Goal: Learn about a topic

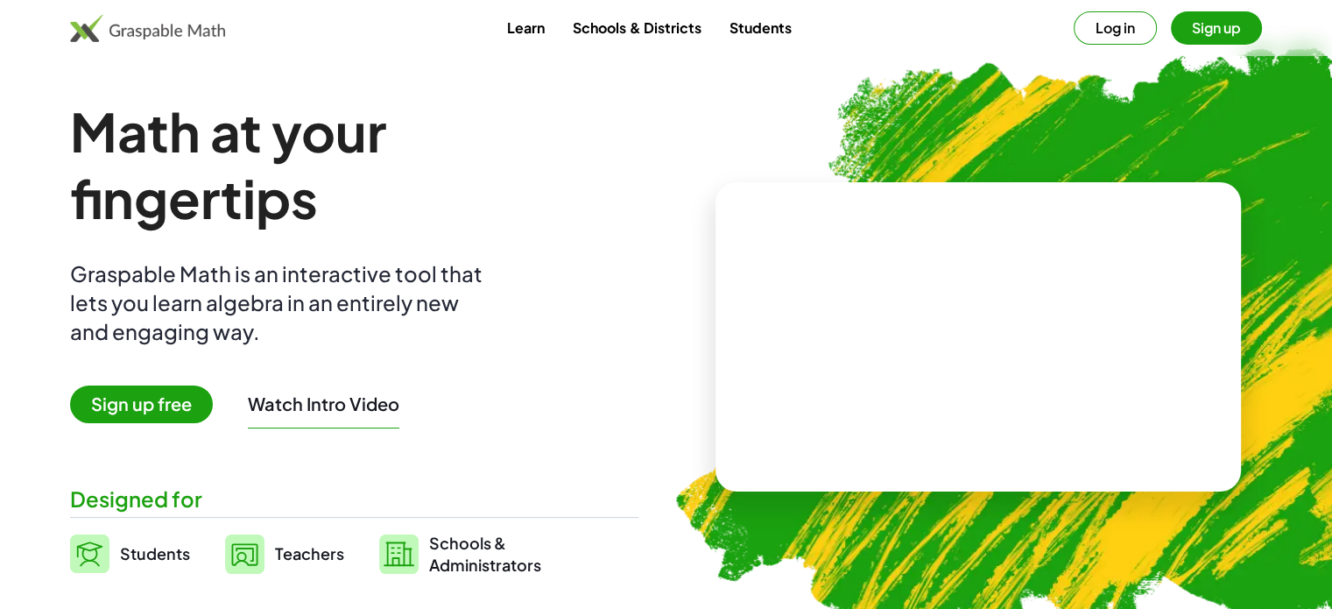
drag, startPoint x: 0, startPoint y: 0, endPoint x: 500, endPoint y: 178, distance: 530.9
click at [500, 178] on h1 "Math at your fingertips" at bounding box center [348, 164] width 557 height 133
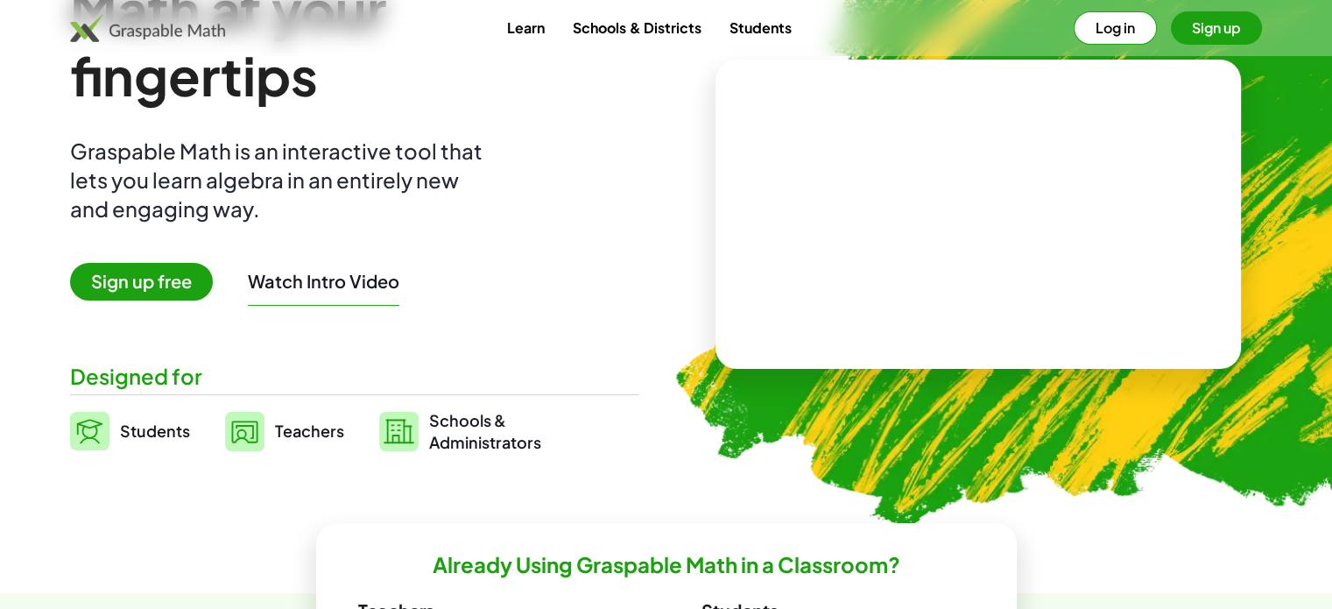
scroll to position [125, 0]
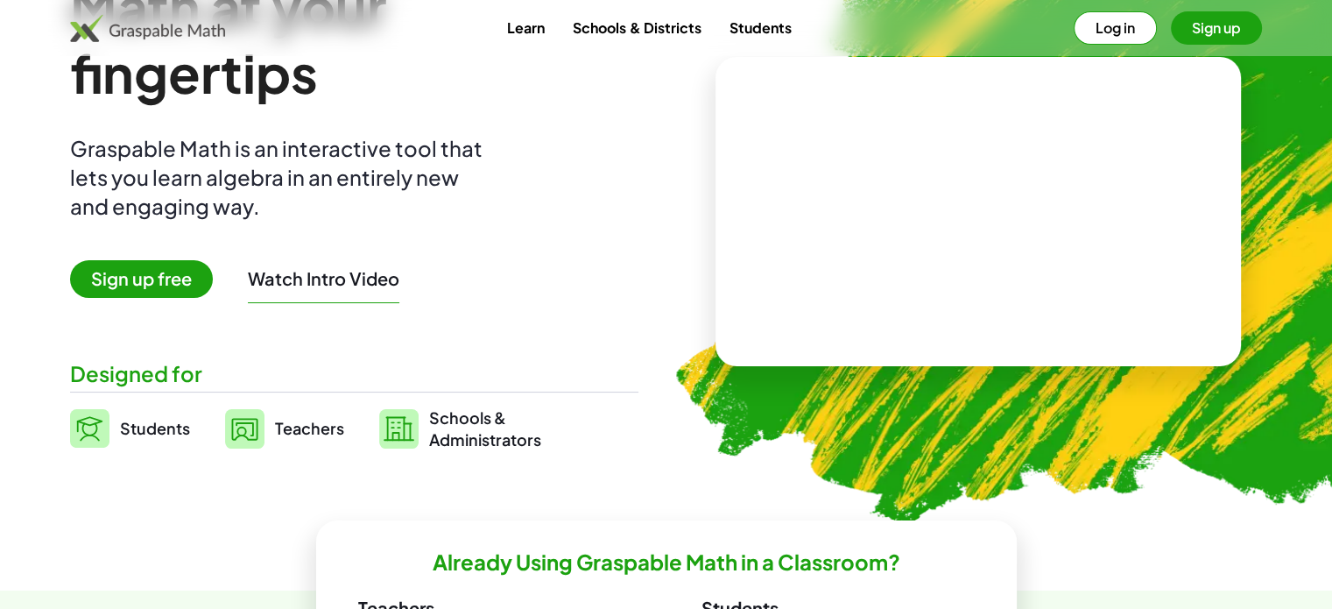
click at [160, 422] on span "Students" at bounding box center [155, 428] width 70 height 20
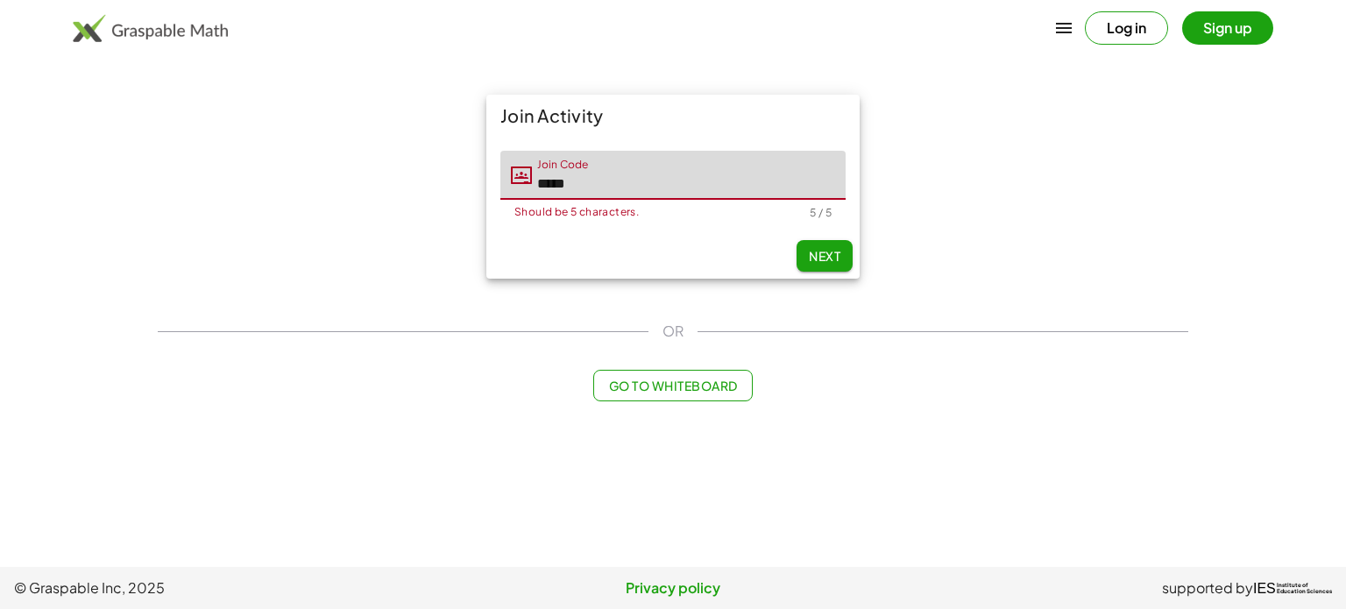
type input "*****"
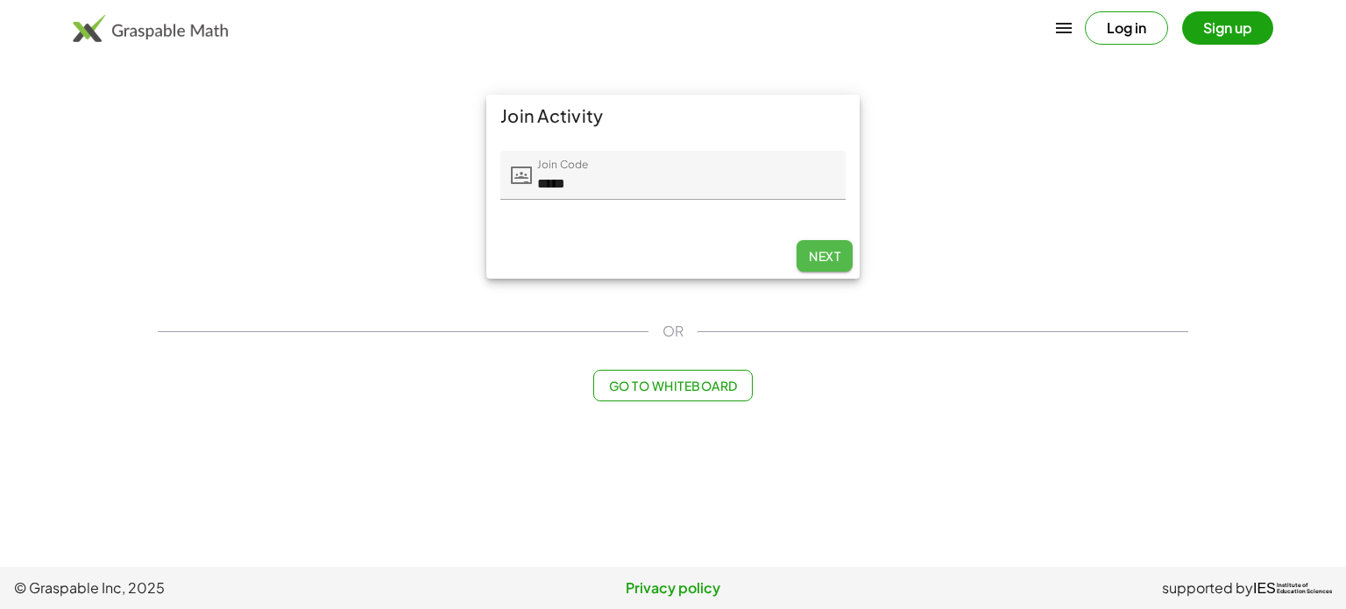
click at [828, 257] on span "Next" at bounding box center [825, 256] width 32 height 16
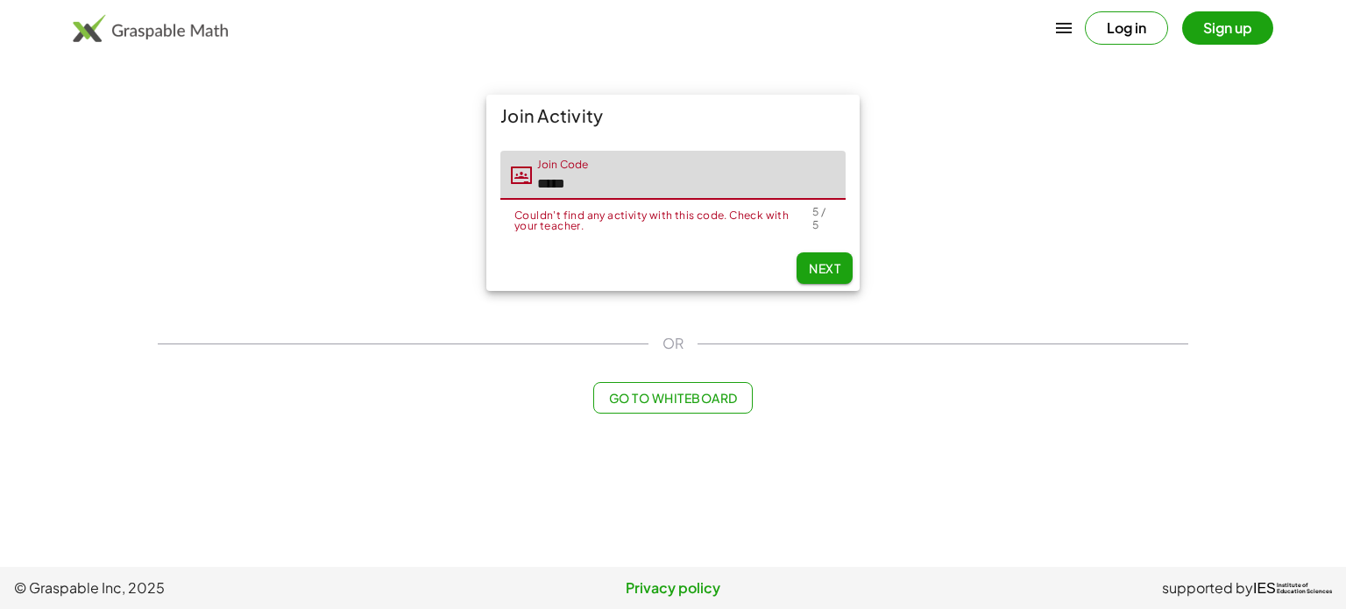
click at [648, 191] on input "*****" at bounding box center [689, 175] width 314 height 49
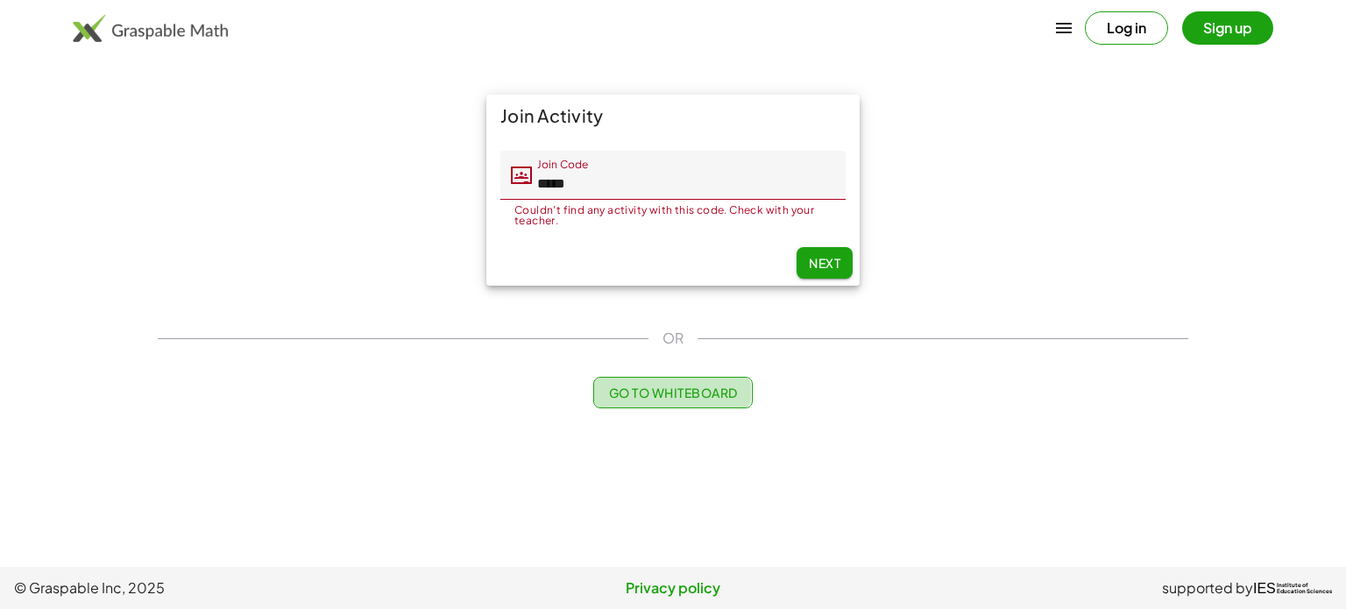
click at [627, 401] on button "Go to Whiteboard" at bounding box center [672, 393] width 159 height 32
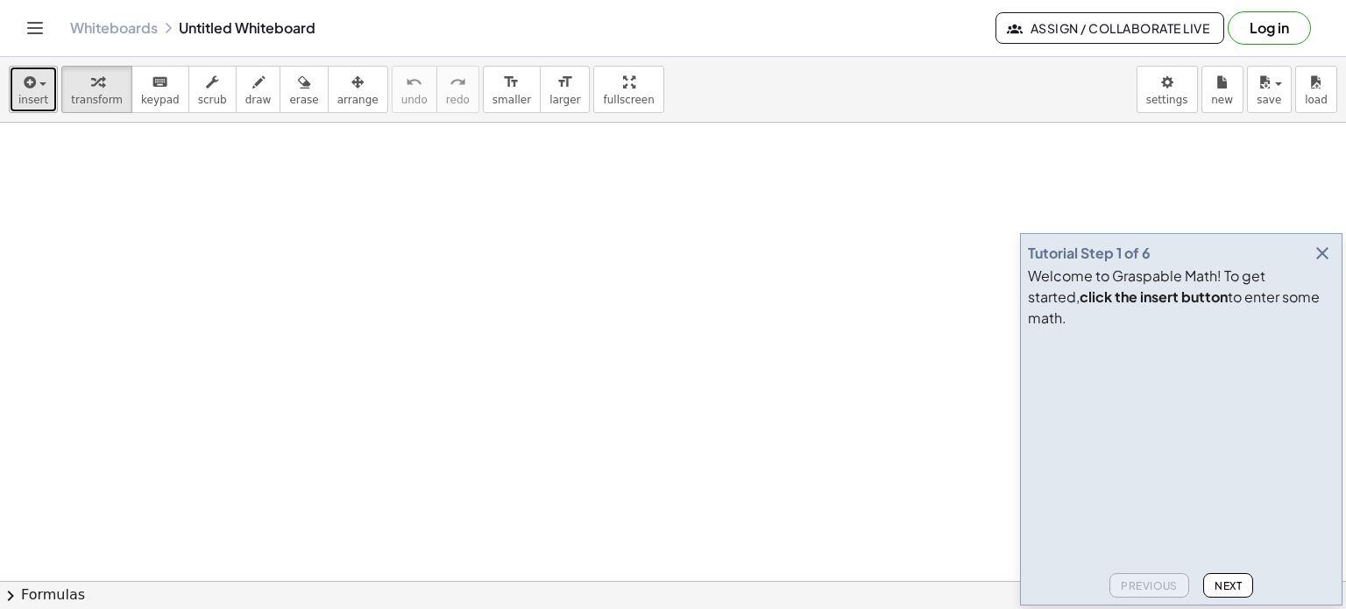
click at [39, 86] on span "button" at bounding box center [42, 84] width 7 height 4
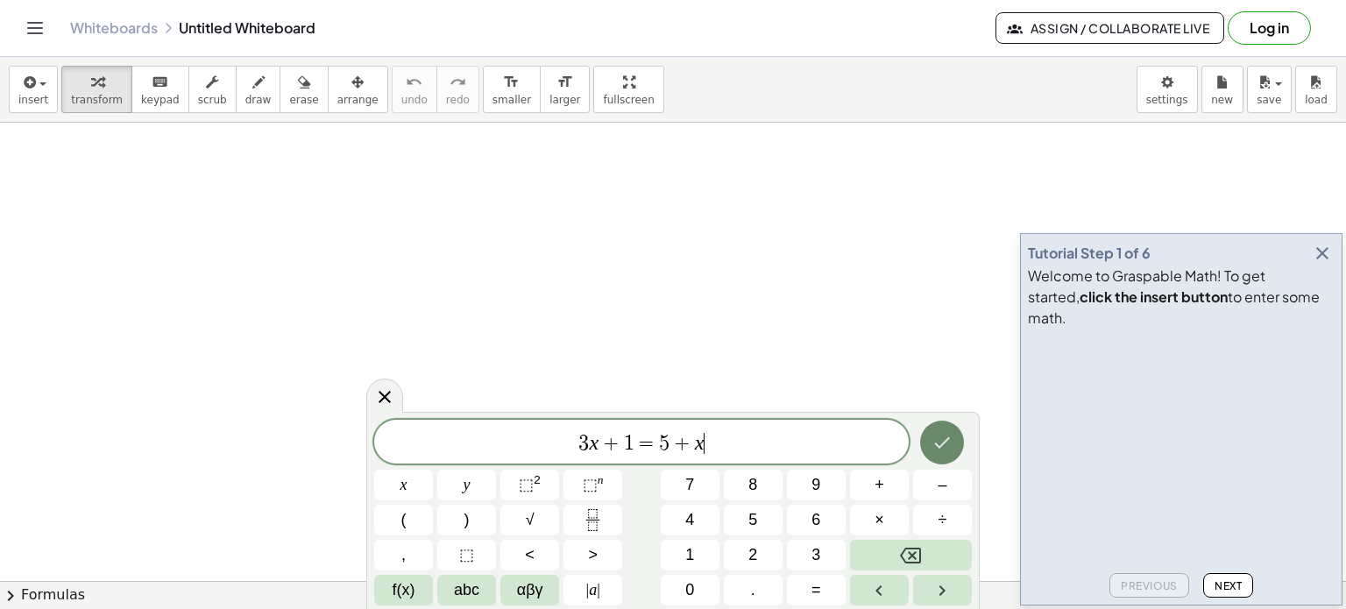
click at [939, 446] on icon "Done" at bounding box center [943, 442] width 16 height 11
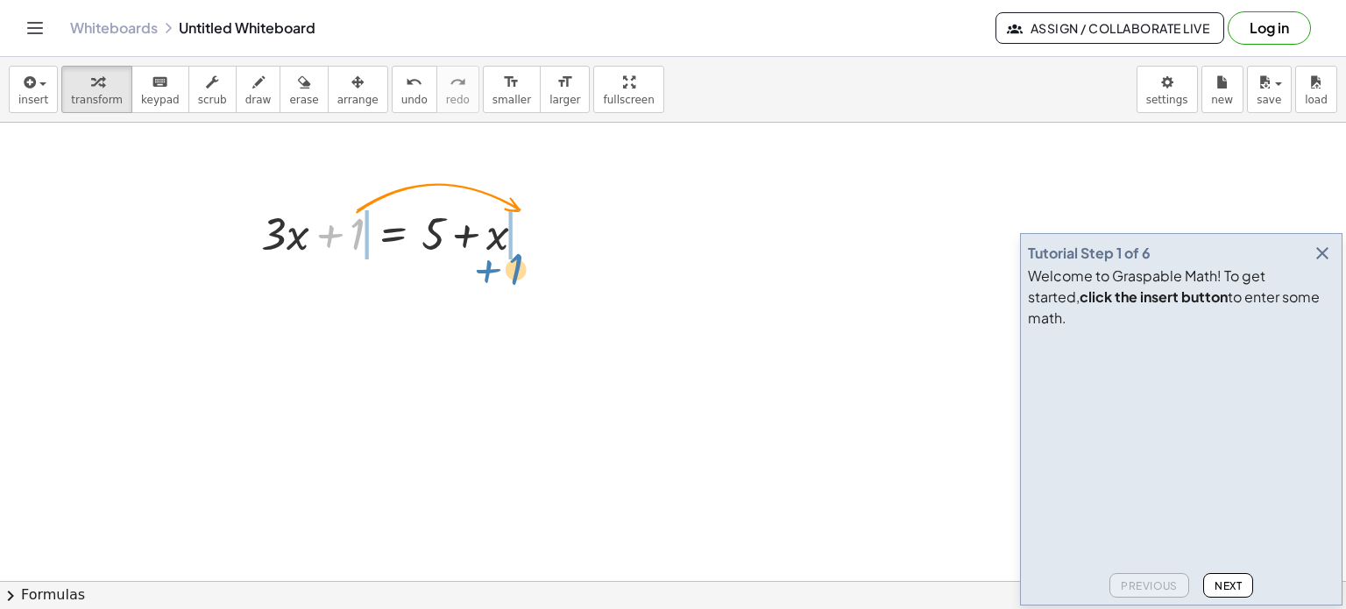
drag, startPoint x: 357, startPoint y: 234, endPoint x: 515, endPoint y: 269, distance: 162.4
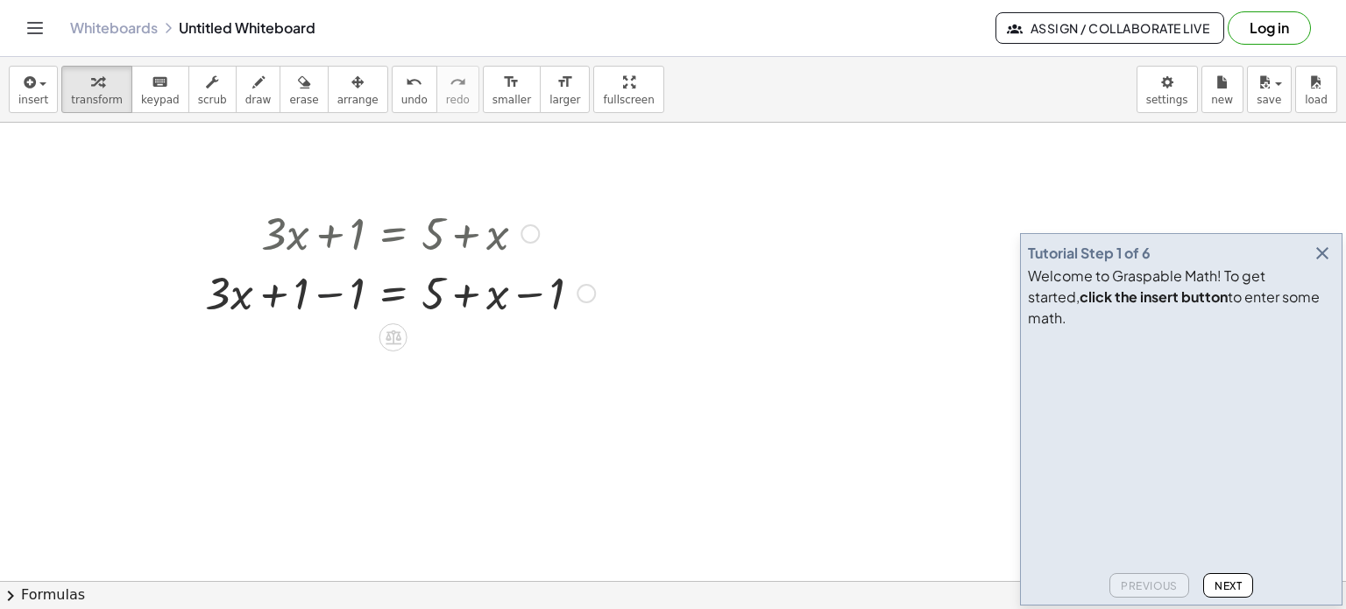
click at [326, 292] on div at bounding box center [399, 292] width 407 height 60
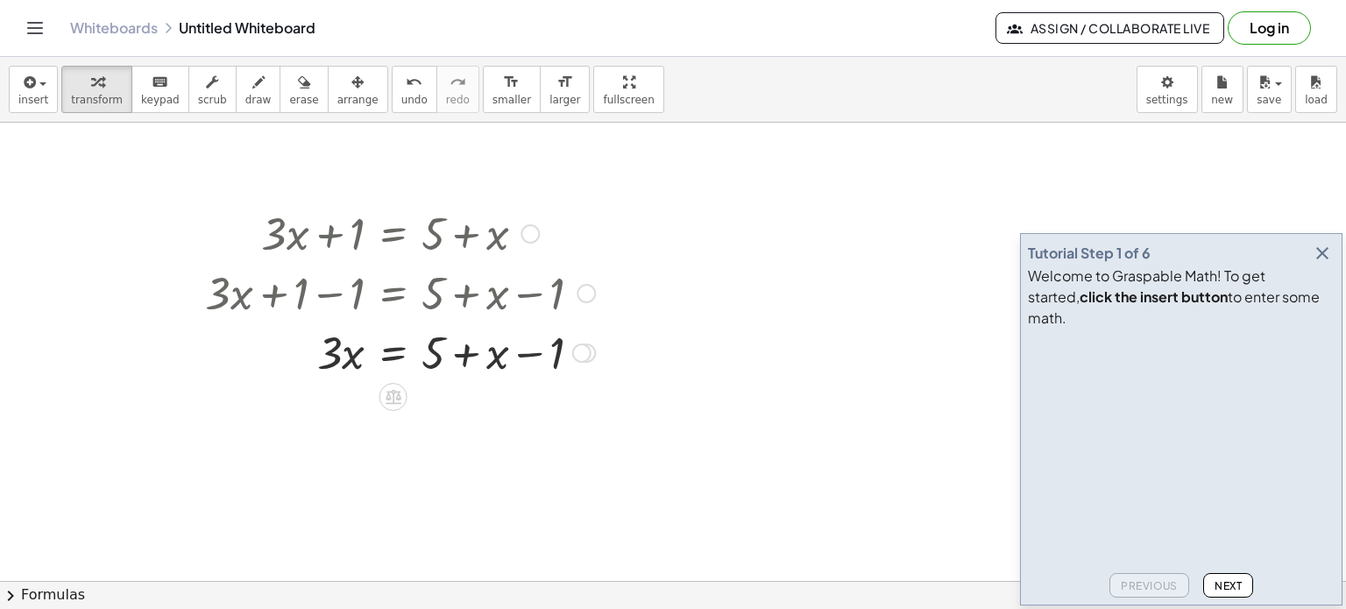
click at [527, 356] on div at bounding box center [399, 352] width 407 height 60
drag, startPoint x: 532, startPoint y: 350, endPoint x: 438, endPoint y: 357, distance: 93.9
click at [438, 357] on div at bounding box center [399, 352] width 407 height 60
click at [463, 413] on div at bounding box center [399, 411] width 407 height 60
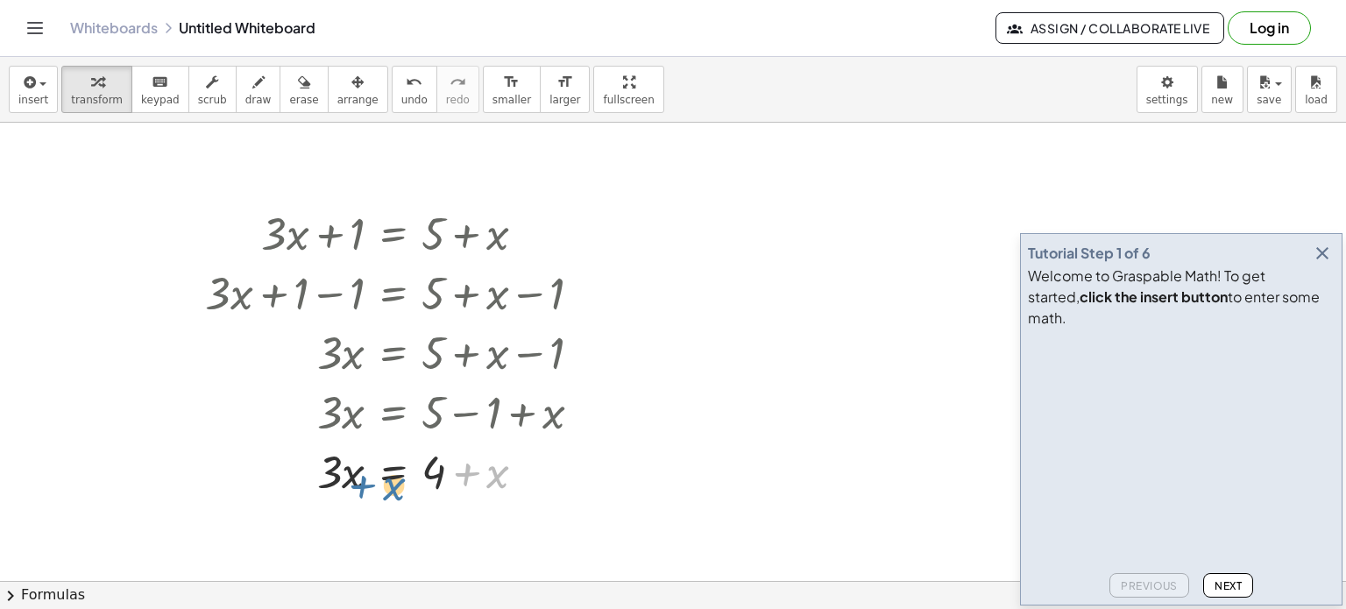
drag, startPoint x: 491, startPoint y: 476, endPoint x: 384, endPoint y: 484, distance: 107.2
click at [384, 484] on div at bounding box center [399, 471] width 407 height 60
drag, startPoint x: 498, startPoint y: 476, endPoint x: 371, endPoint y: 476, distance: 127.0
click at [371, 476] on div at bounding box center [399, 471] width 407 height 60
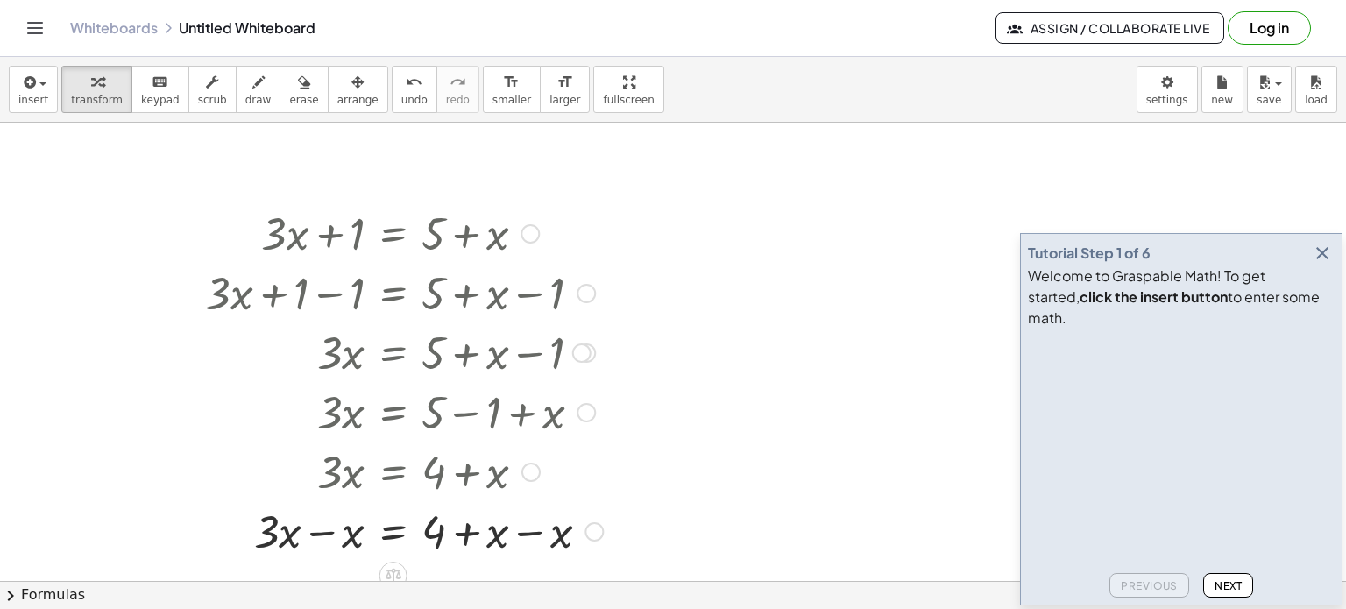
click at [529, 536] on div at bounding box center [403, 530] width 415 height 60
click at [322, 533] on div at bounding box center [399, 530] width 407 height 60
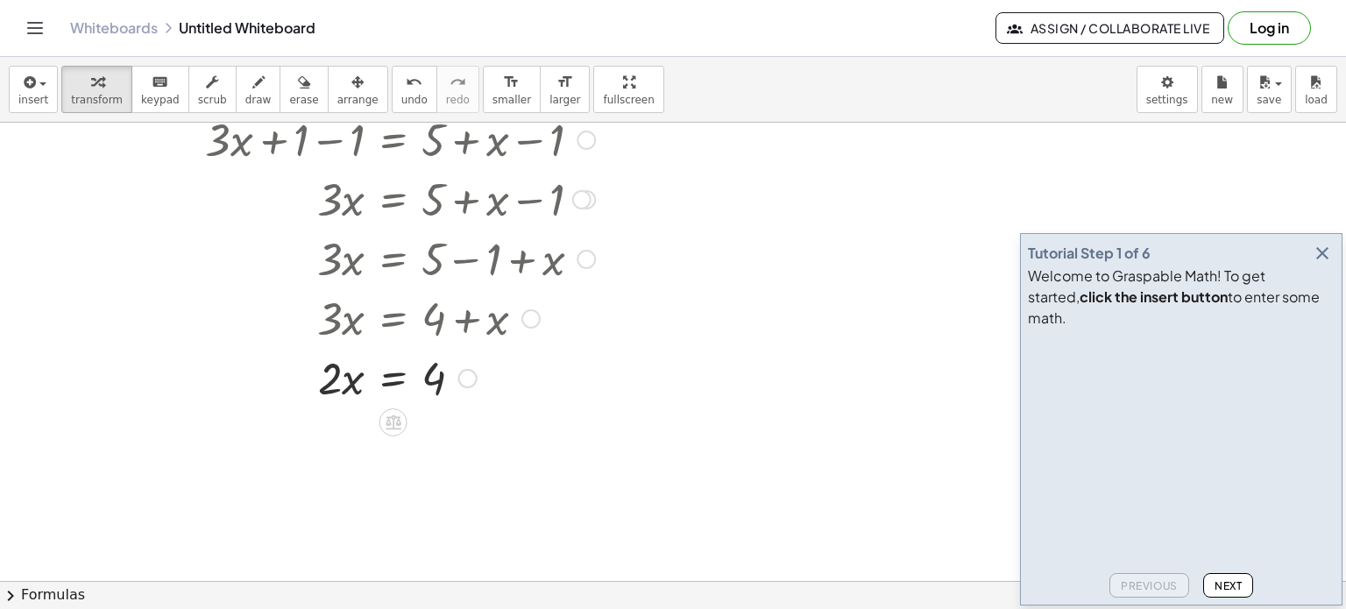
scroll to position [173, 0]
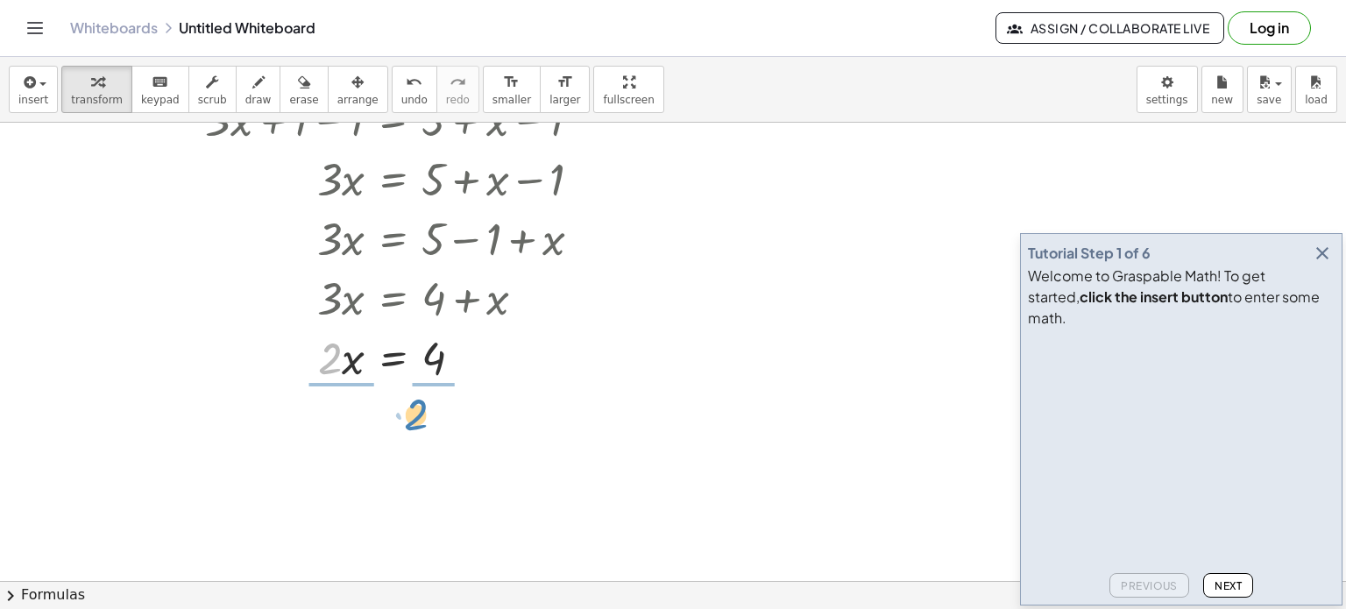
drag, startPoint x: 328, startPoint y: 368, endPoint x: 414, endPoint y: 425, distance: 103.0
click at [337, 429] on div at bounding box center [399, 430] width 407 height 88
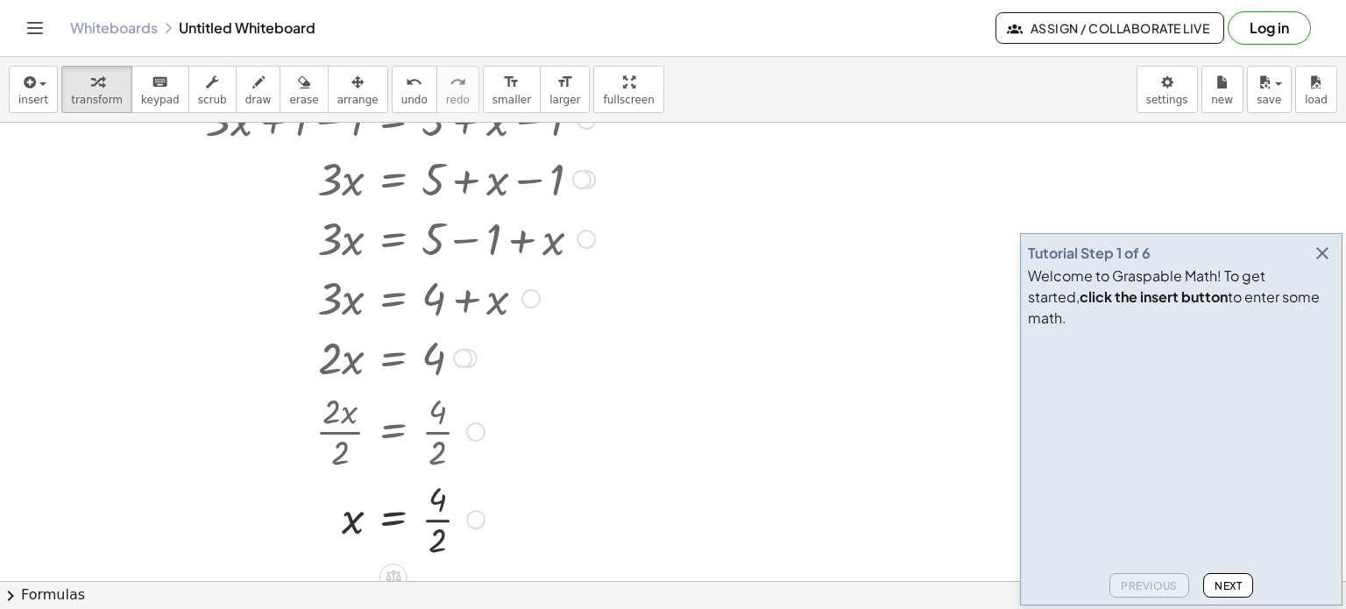
click at [435, 519] on div at bounding box center [399, 518] width 407 height 88
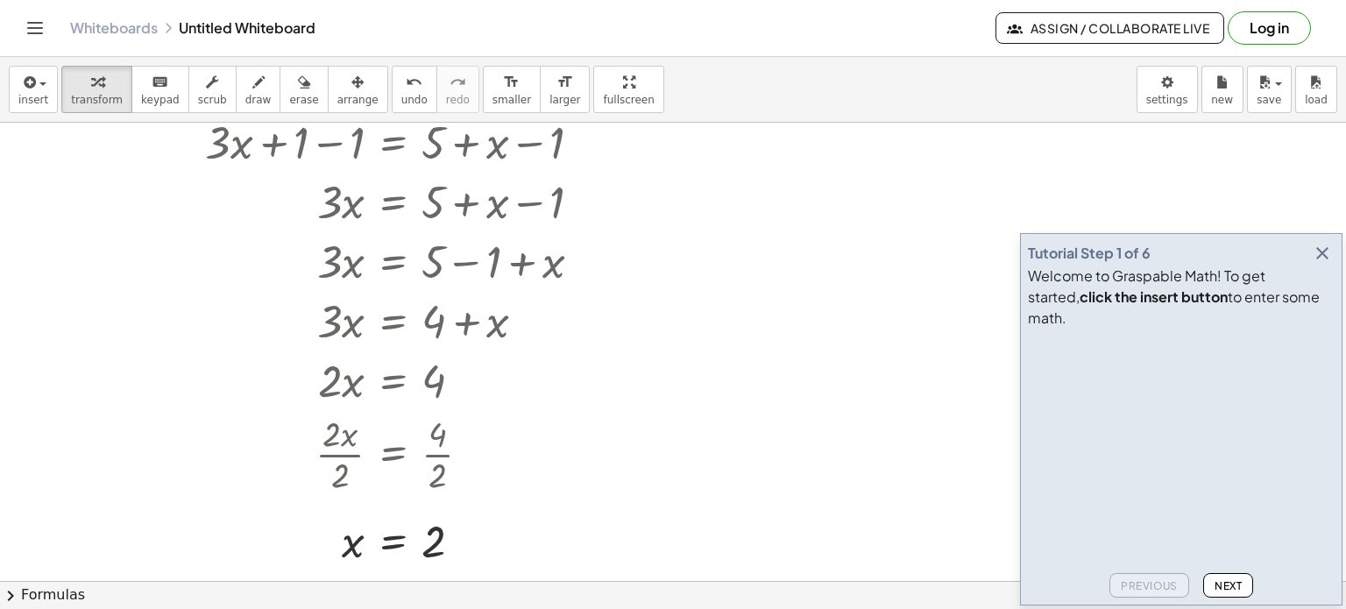
scroll to position [151, 0]
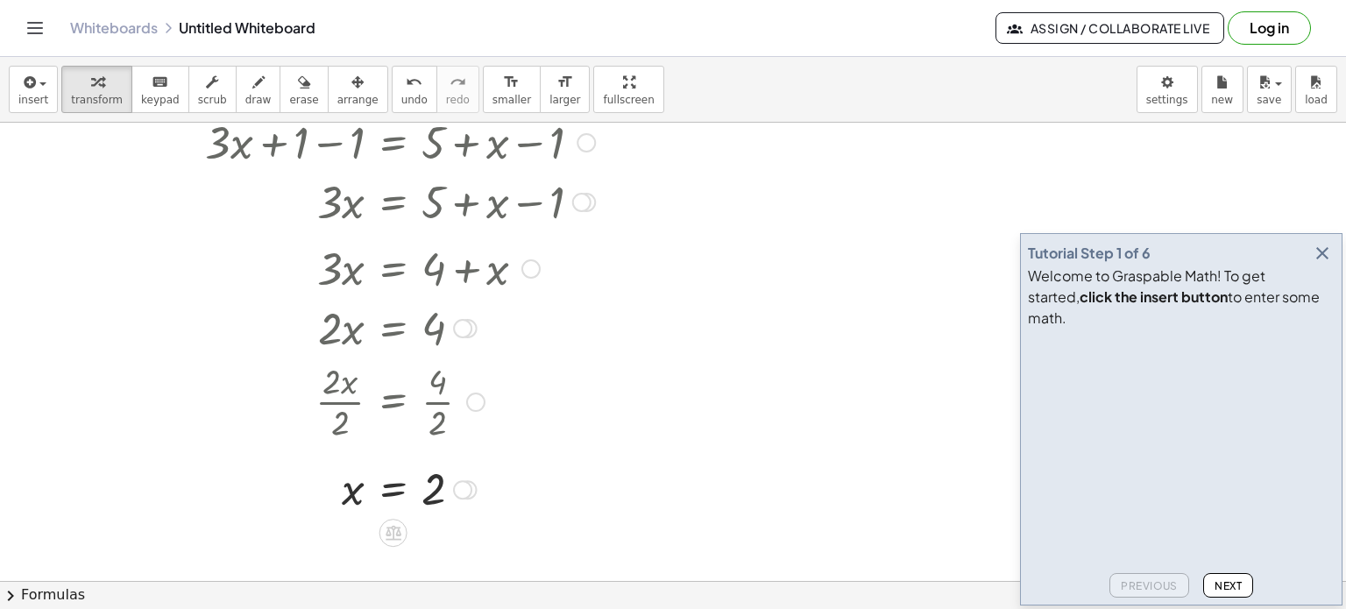
drag, startPoint x: 531, startPoint y: 318, endPoint x: 534, endPoint y: 258, distance: 60.5
click at [534, 259] on div at bounding box center [530, 268] width 19 height 19
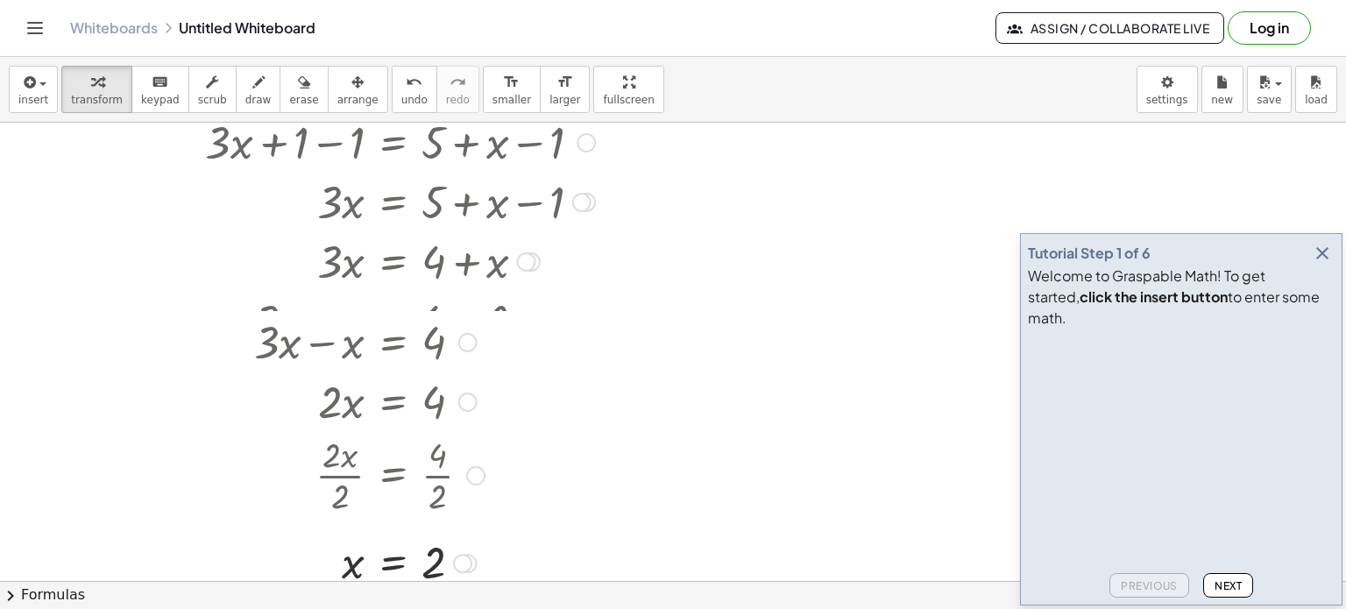
drag, startPoint x: 461, startPoint y: 316, endPoint x: 452, endPoint y: 406, distance: 89.8
click at [393, 402] on div "· 2 · x = 4" at bounding box center [393, 402] width 0 height 0
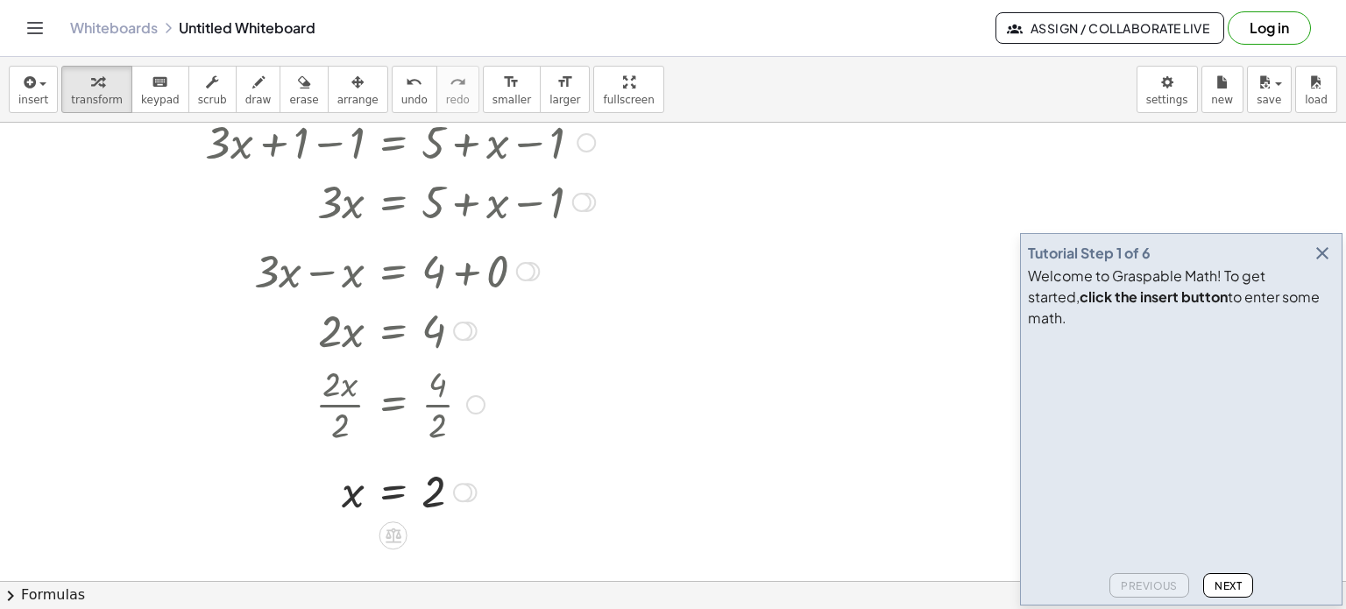
drag, startPoint x: 527, startPoint y: 318, endPoint x: 527, endPoint y: 275, distance: 42.9
click at [527, 275] on div at bounding box center [525, 271] width 19 height 19
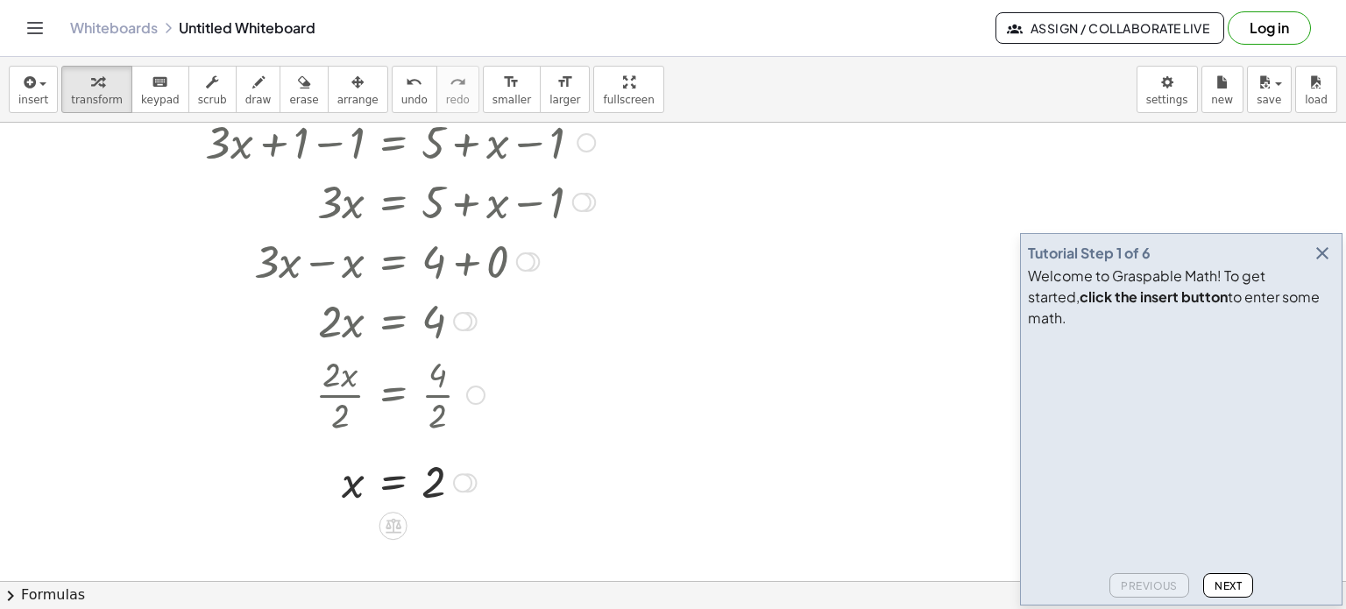
click at [466, 259] on div at bounding box center [399, 260] width 407 height 60
click at [466, 262] on div at bounding box center [399, 260] width 407 height 60
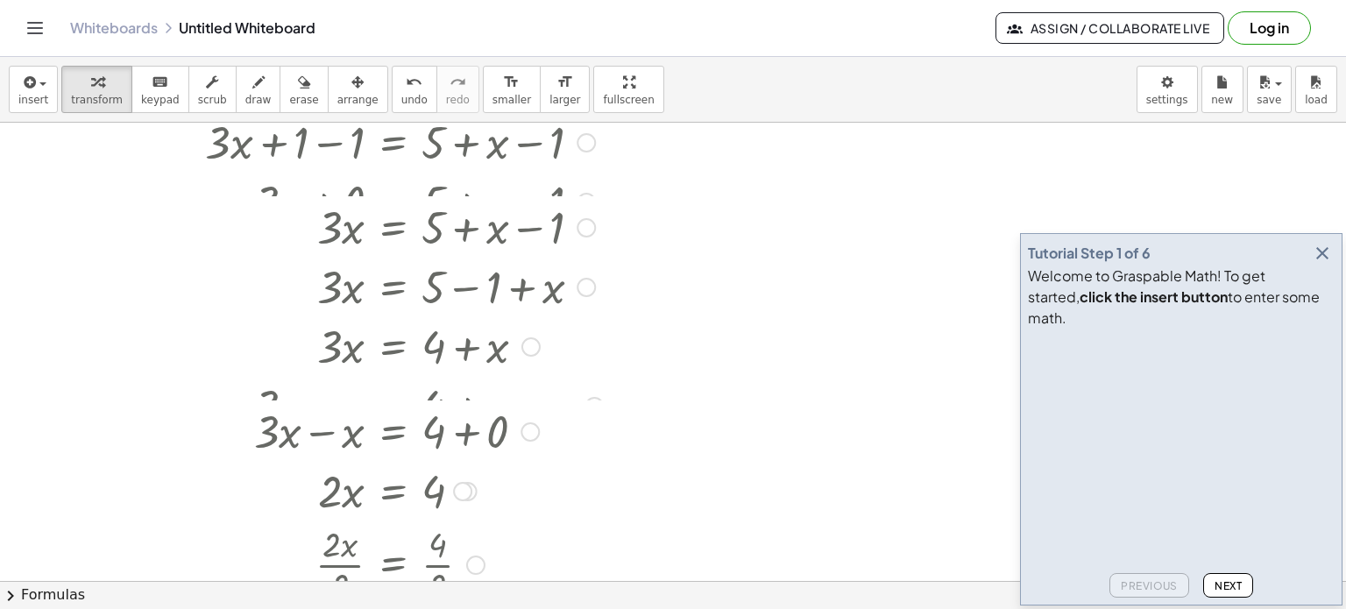
drag, startPoint x: 521, startPoint y: 259, endPoint x: 481, endPoint y: 445, distance: 190.0
click at [393, 432] on div "+ · 3 · x − x = + 4 + 0" at bounding box center [393, 432] width 0 height 0
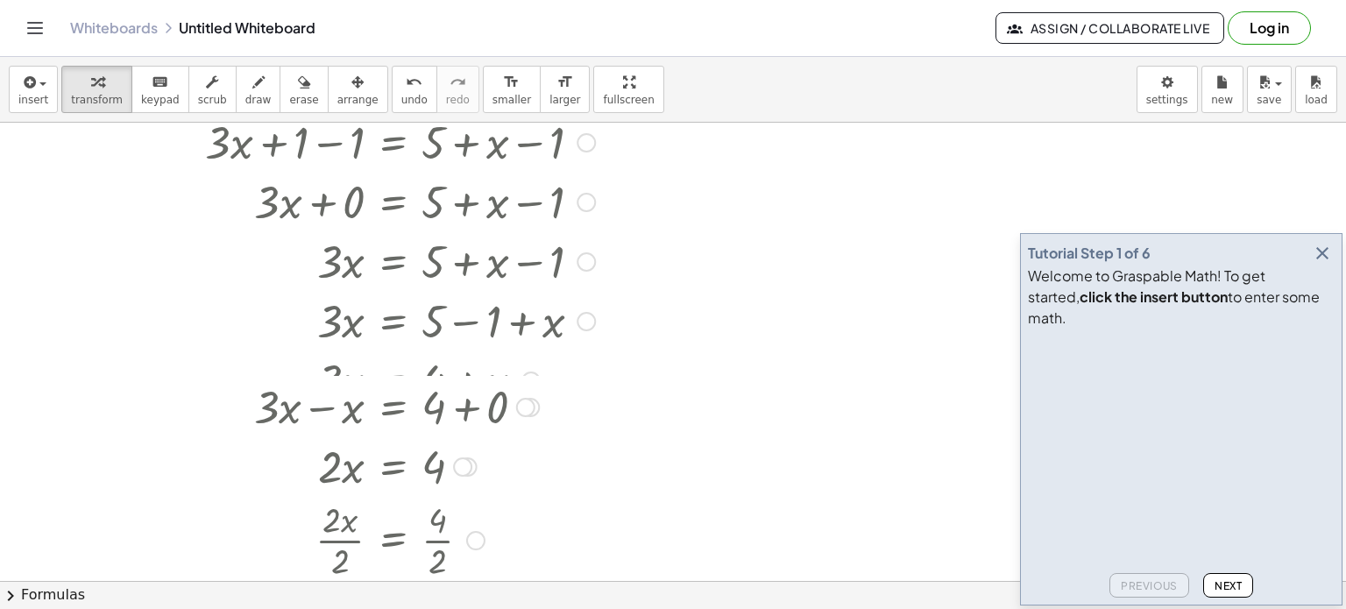
drag, startPoint x: 521, startPoint y: 433, endPoint x: 527, endPoint y: 392, distance: 40.6
click at [393, 407] on div "+ · 3 · x − x = + 4 + 0" at bounding box center [393, 407] width 0 height 0
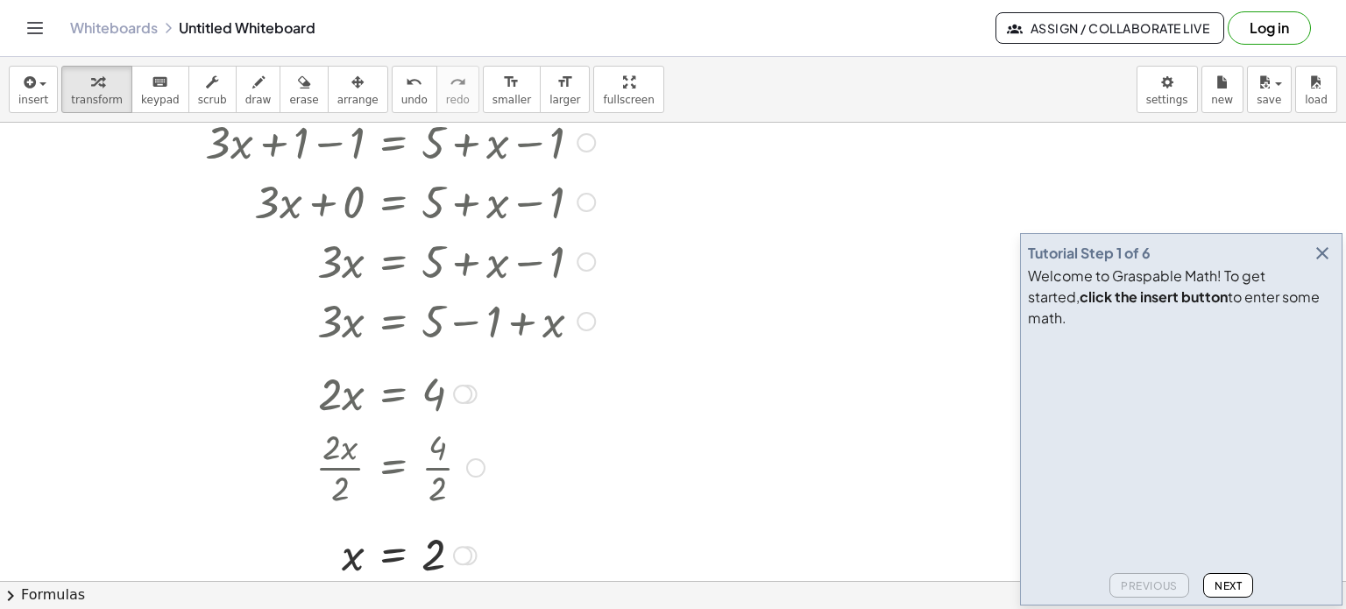
drag, startPoint x: 469, startPoint y: 437, endPoint x: 481, endPoint y: 383, distance: 55.7
click at [393, 394] on div "· 2 · x = 4" at bounding box center [393, 394] width 0 height 0
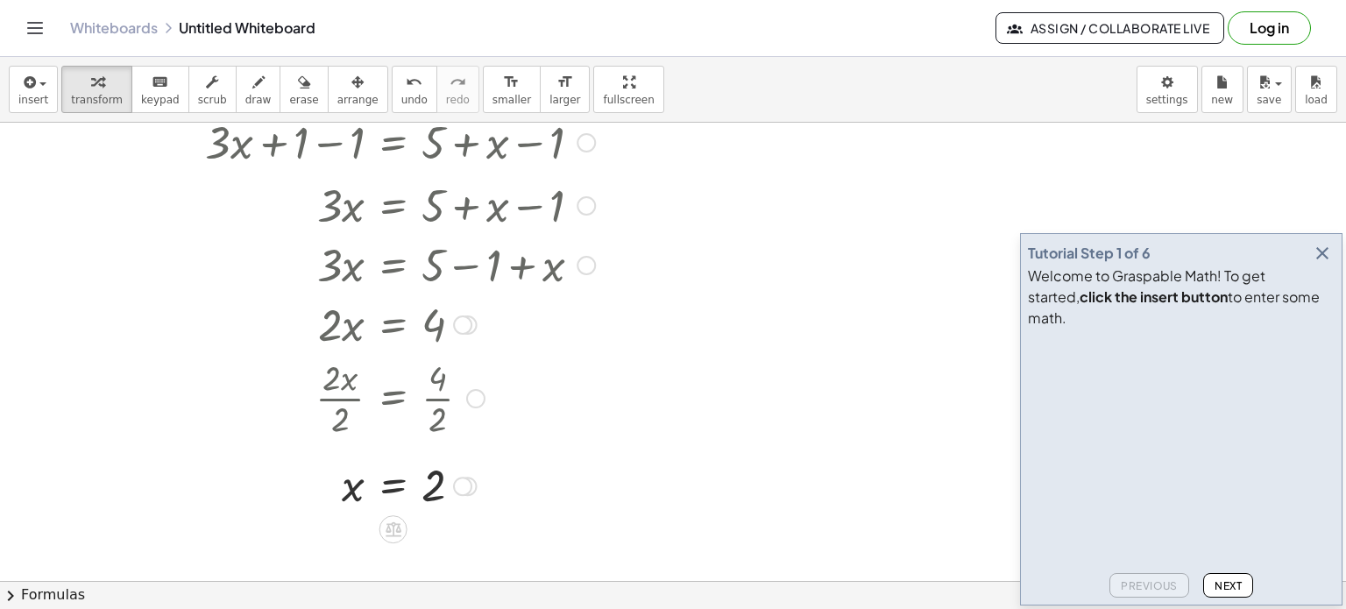
drag, startPoint x: 580, startPoint y: 258, endPoint x: 587, endPoint y: 196, distance: 61.7
click at [587, 196] on div at bounding box center [585, 205] width 19 height 19
drag, startPoint x: 452, startPoint y: 321, endPoint x: 452, endPoint y: 263, distance: 57.8
click at [393, 83] on div "+ · 3 · x + 1 = + 5 + x + · 3 · x + 1 − 1 = + 5 + x − 1 + · 3 · x + 0 = + 5 + x…" at bounding box center [393, 83] width 0 height 0
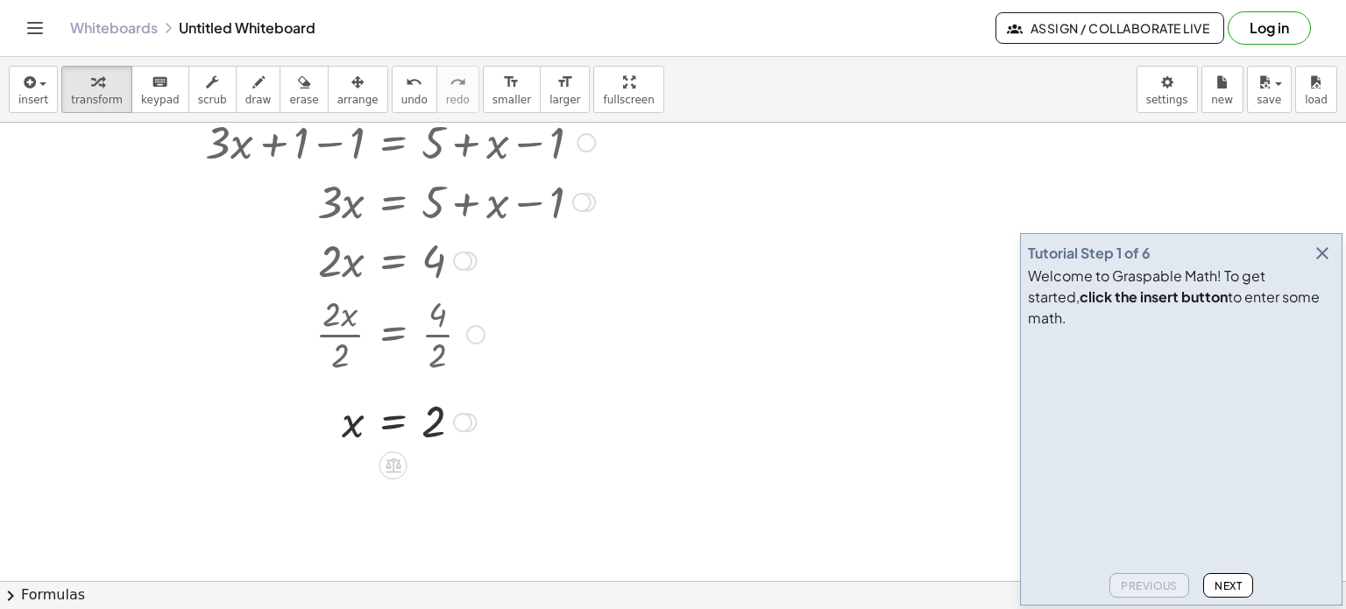
drag, startPoint x: 459, startPoint y: 320, endPoint x: 468, endPoint y: 251, distance: 68.9
click at [468, 251] on div at bounding box center [462, 260] width 19 height 19
click at [582, 204] on div at bounding box center [585, 202] width 19 height 19
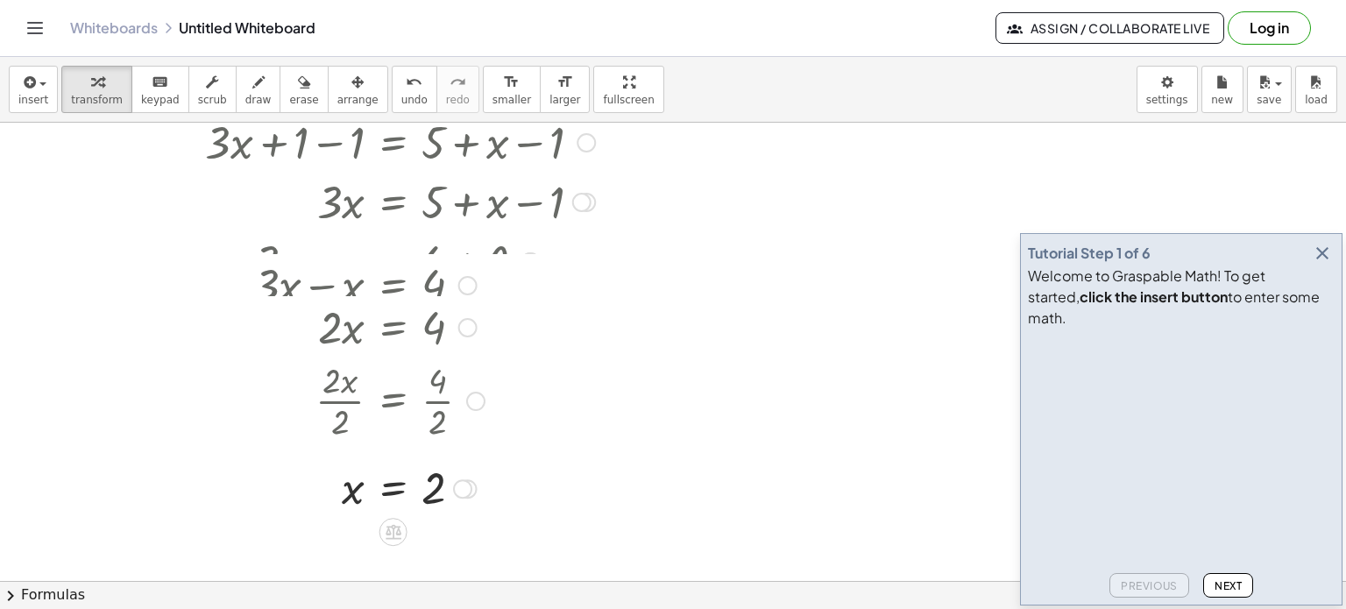
drag, startPoint x: 470, startPoint y: 256, endPoint x: 470, endPoint y: 330, distance: 74.5
click at [393, 328] on div "· 2 · x = 4" at bounding box center [393, 328] width 0 height 0
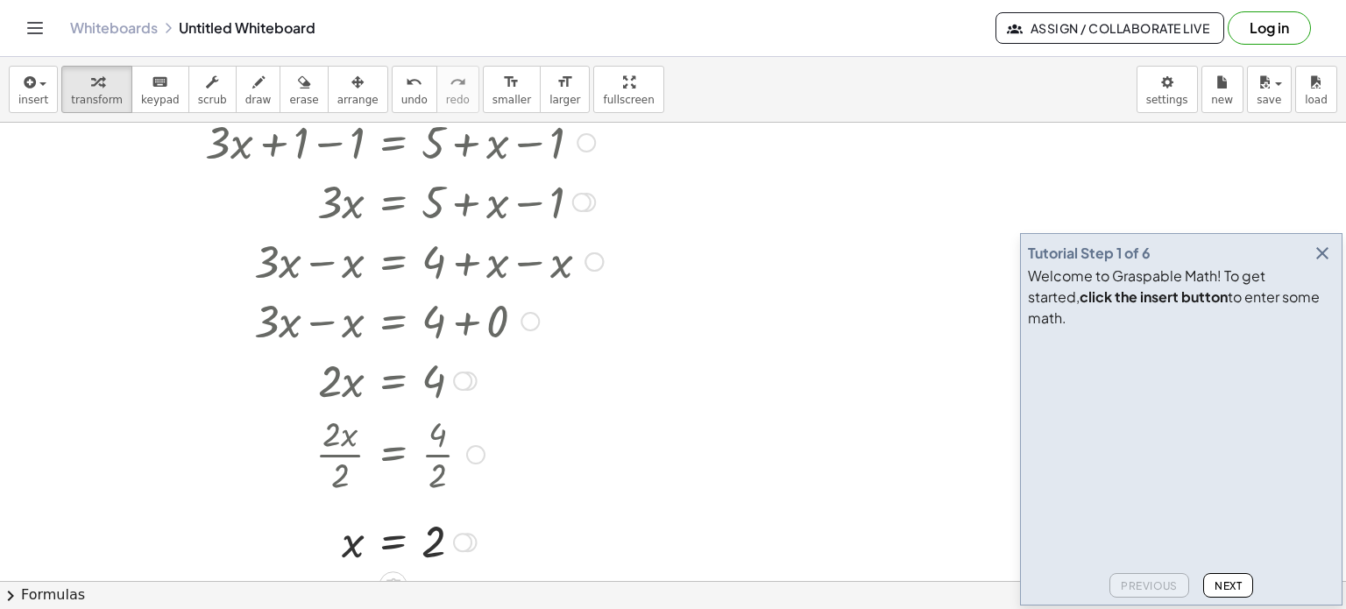
drag, startPoint x: 516, startPoint y: 258, endPoint x: 505, endPoint y: 322, distance: 63.9
click at [393, 322] on div "+ · 3 · x − x = + 4 + 0" at bounding box center [393, 322] width 0 height 0
click at [505, 322] on div at bounding box center [403, 320] width 415 height 60
drag, startPoint x: 587, startPoint y: 250, endPoint x: 561, endPoint y: 357, distance: 110.1
click at [393, 83] on div "+ · 3 · x + 1 = + 5 + x + · 3 · x + 1 − 1 = + 5 + x − 1 + · 3 · x + 0 = + 5 + x…" at bounding box center [393, 83] width 0 height 0
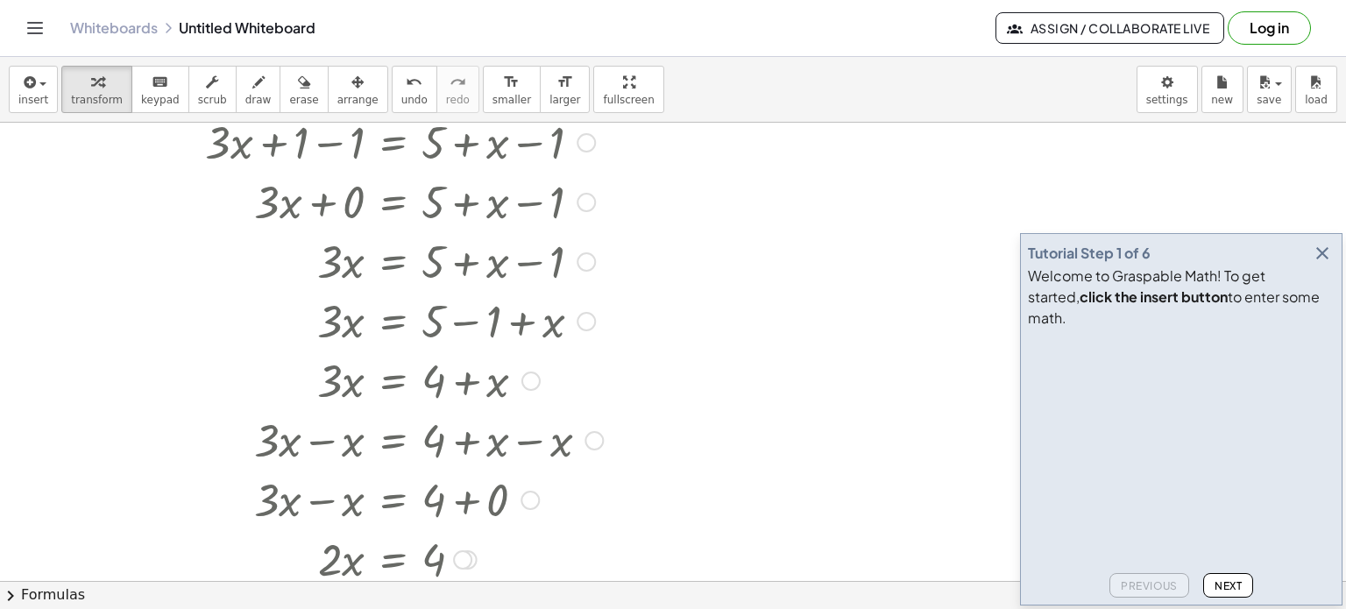
drag, startPoint x: 587, startPoint y: 258, endPoint x: 534, endPoint y: 485, distance: 233.8
click at [393, 83] on div "+ · 3 · x + 1 = + 5 + x + · 3 · x + 1 − 1 = + 5 + x − 1 + · 3 · x + 0 = + 5 + x…" at bounding box center [393, 83] width 0 height 0
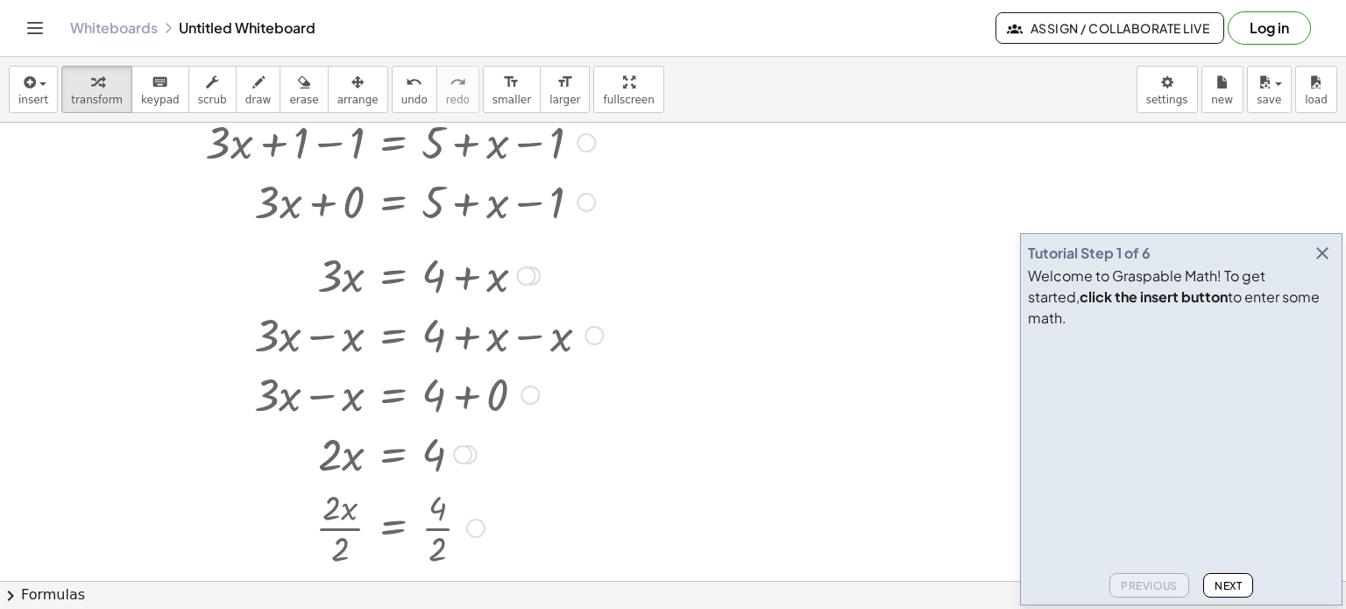
drag, startPoint x: 527, startPoint y: 378, endPoint x: 541, endPoint y: 269, distance: 110.5
click at [393, 276] on div "· 3 · x = + 4 + x" at bounding box center [393, 276] width 0 height 0
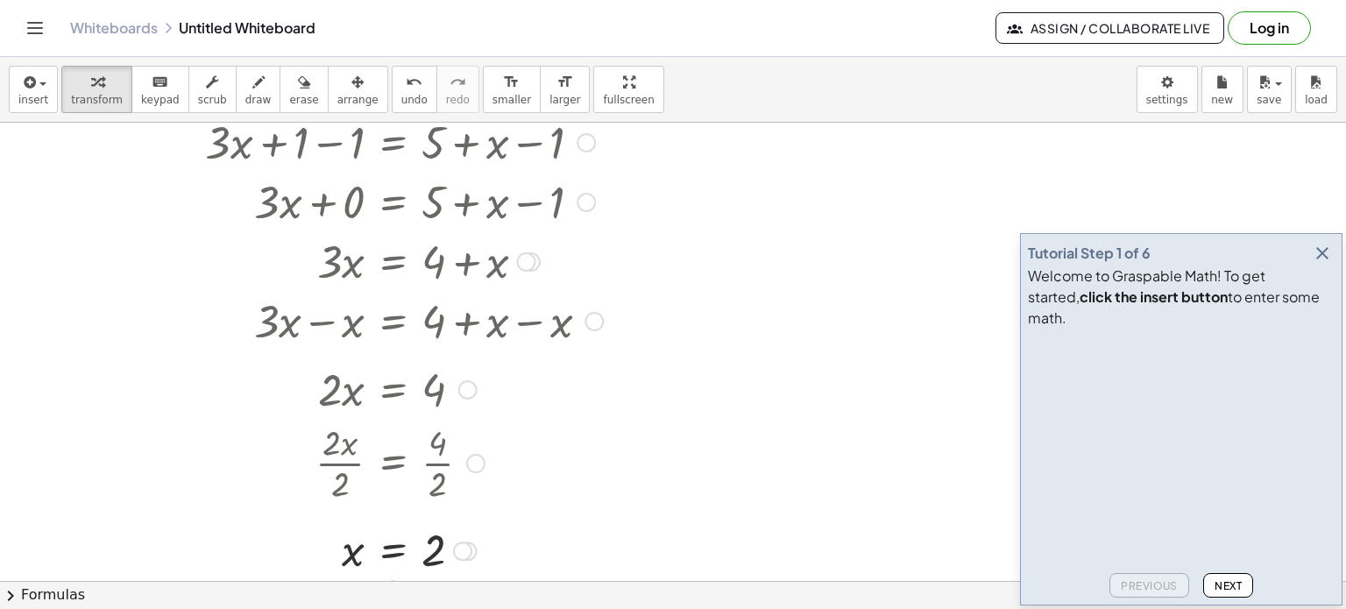
drag, startPoint x: 462, startPoint y: 439, endPoint x: 471, endPoint y: 384, distance: 56.0
click at [393, 390] on div "· 2 · x = 4" at bounding box center [393, 390] width 0 height 0
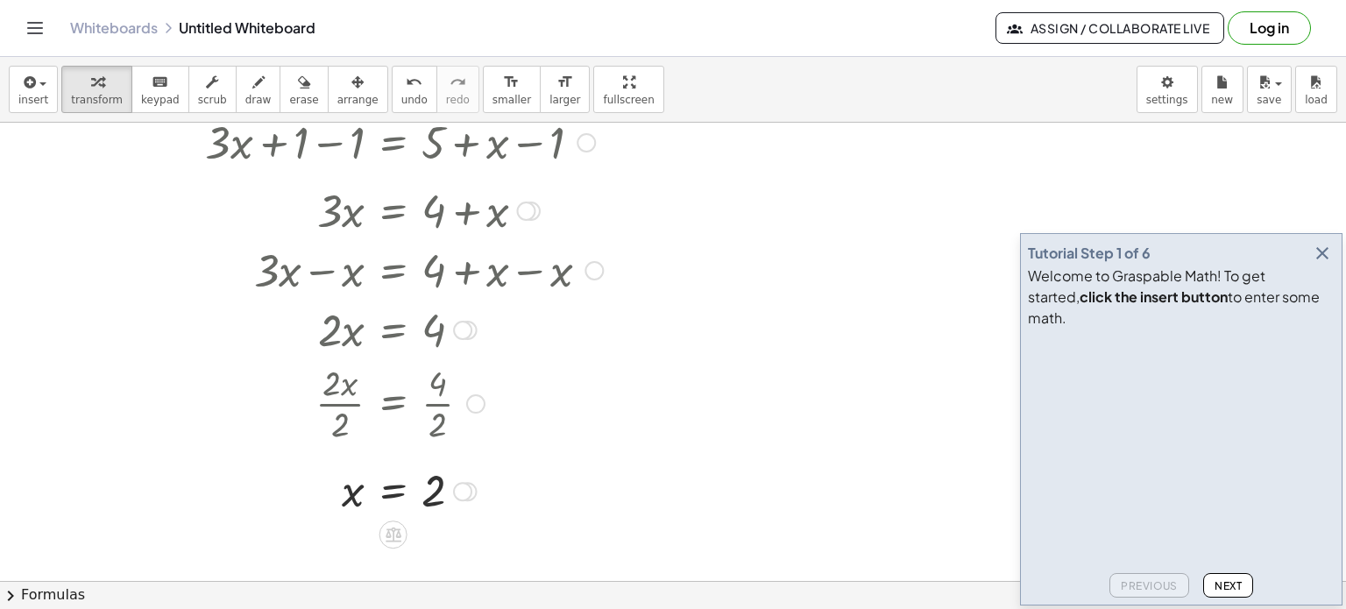
drag, startPoint x: 519, startPoint y: 258, endPoint x: 524, endPoint y: 201, distance: 57.2
click at [524, 201] on div at bounding box center [525, 210] width 19 height 19
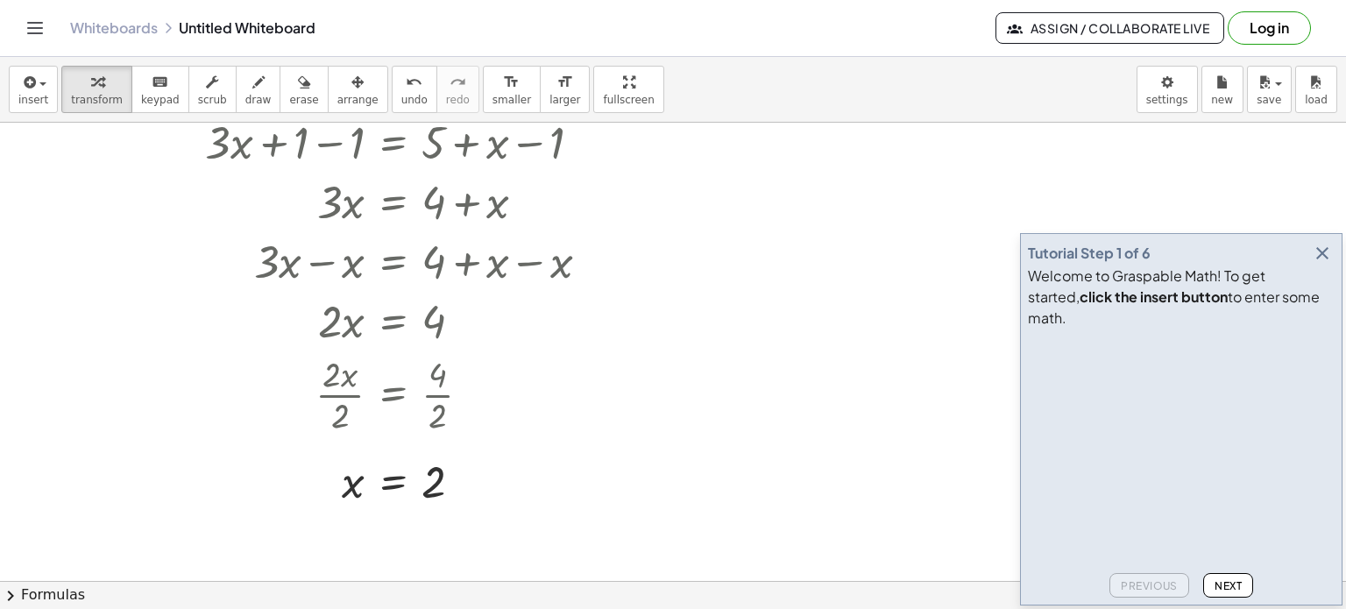
click at [1260, 31] on button "Log in" at bounding box center [1268, 27] width 83 height 33
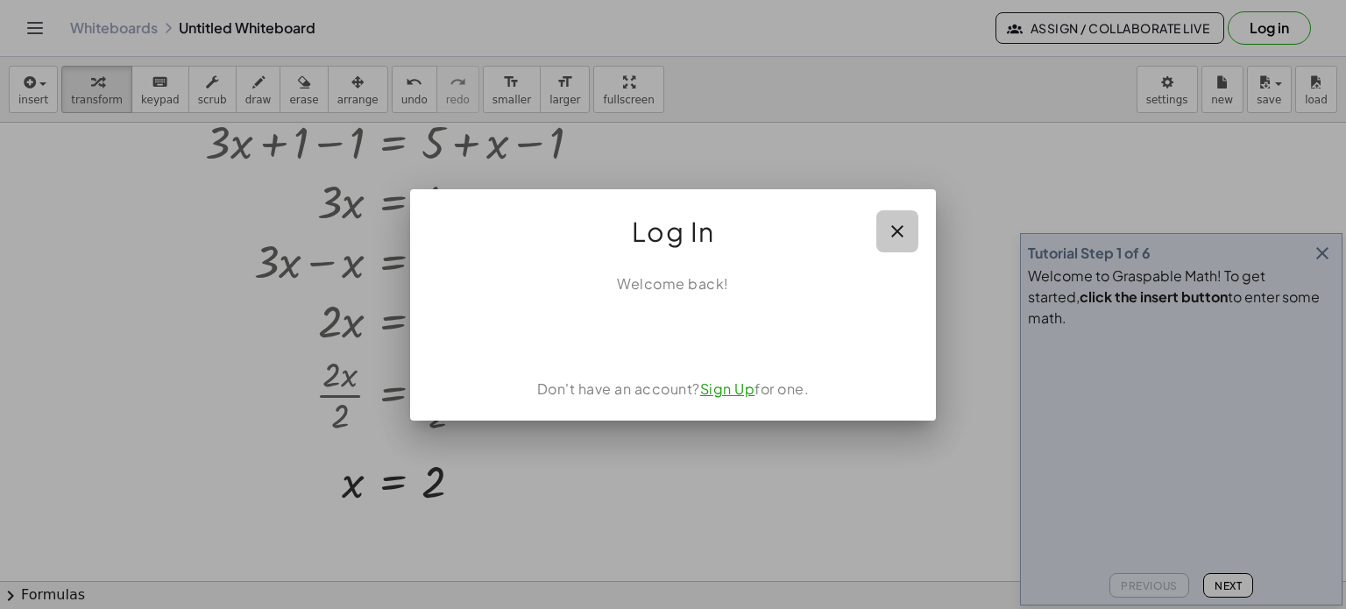
click at [895, 234] on icon "button" at bounding box center [897, 231] width 21 height 21
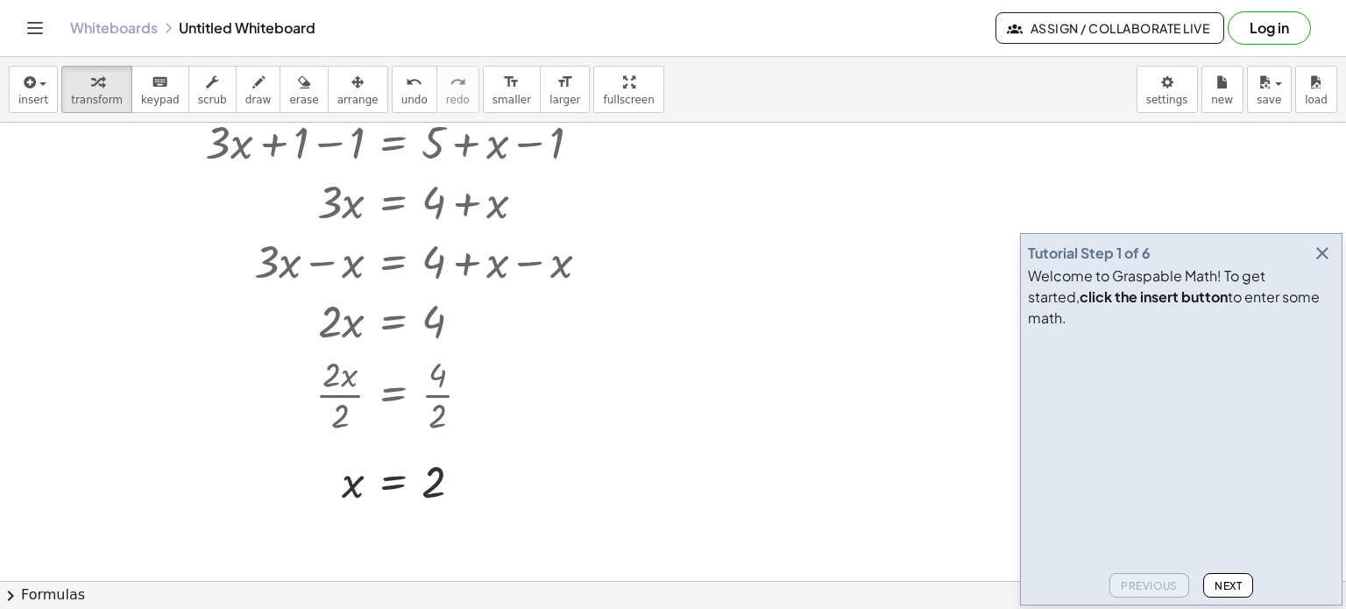
click at [1261, 18] on button "Log in" at bounding box center [1268, 27] width 83 height 33
click at [32, 38] on icon "Toggle navigation" at bounding box center [35, 28] width 21 height 21
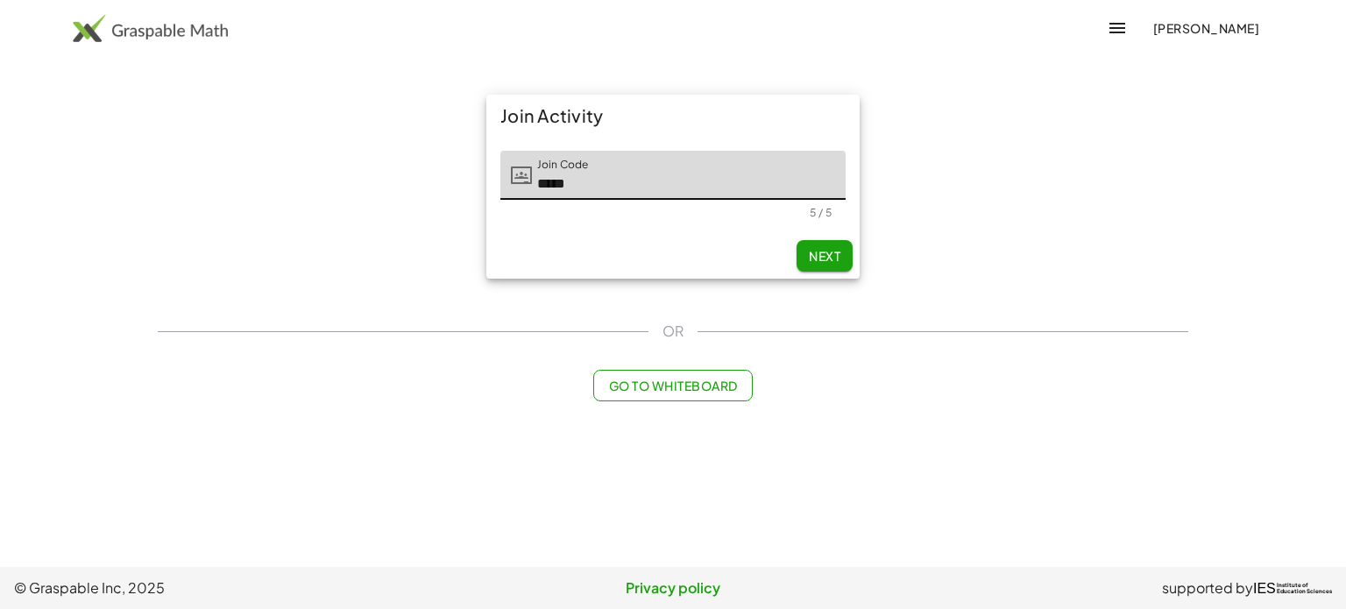
type input "*****"
click at [820, 252] on span "Next" at bounding box center [825, 256] width 32 height 16
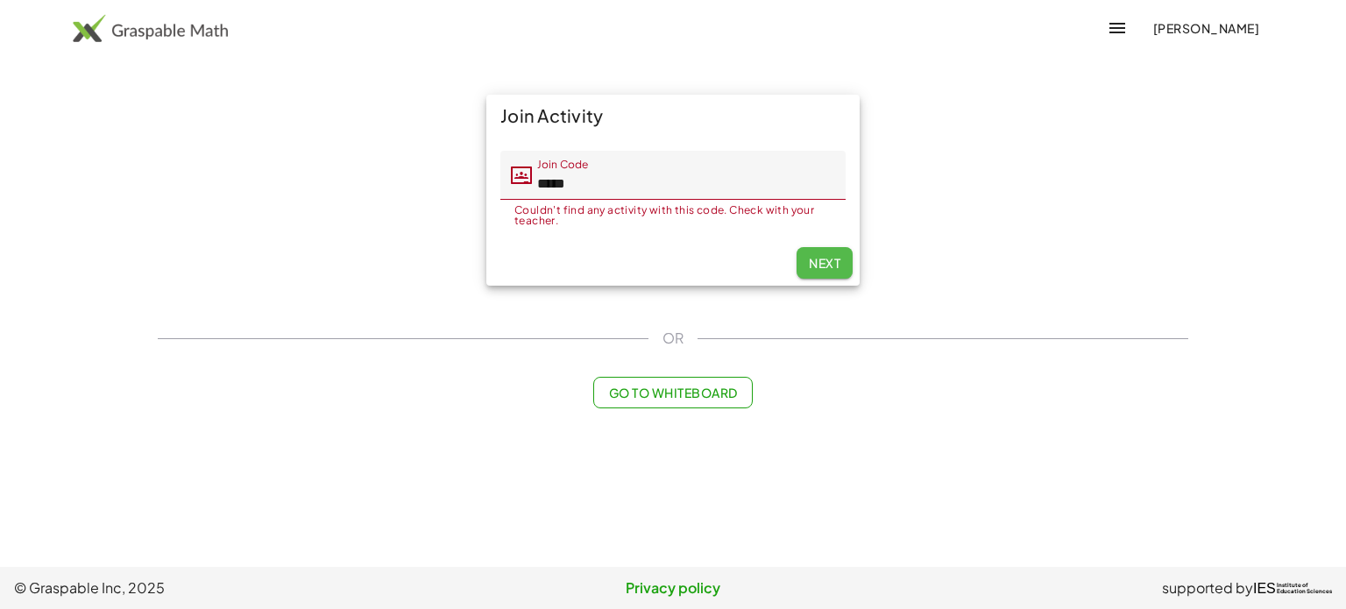
click at [826, 269] on span "Next" at bounding box center [825, 263] width 32 height 16
click at [652, 391] on span "Go to Whiteboard" at bounding box center [672, 393] width 129 height 16
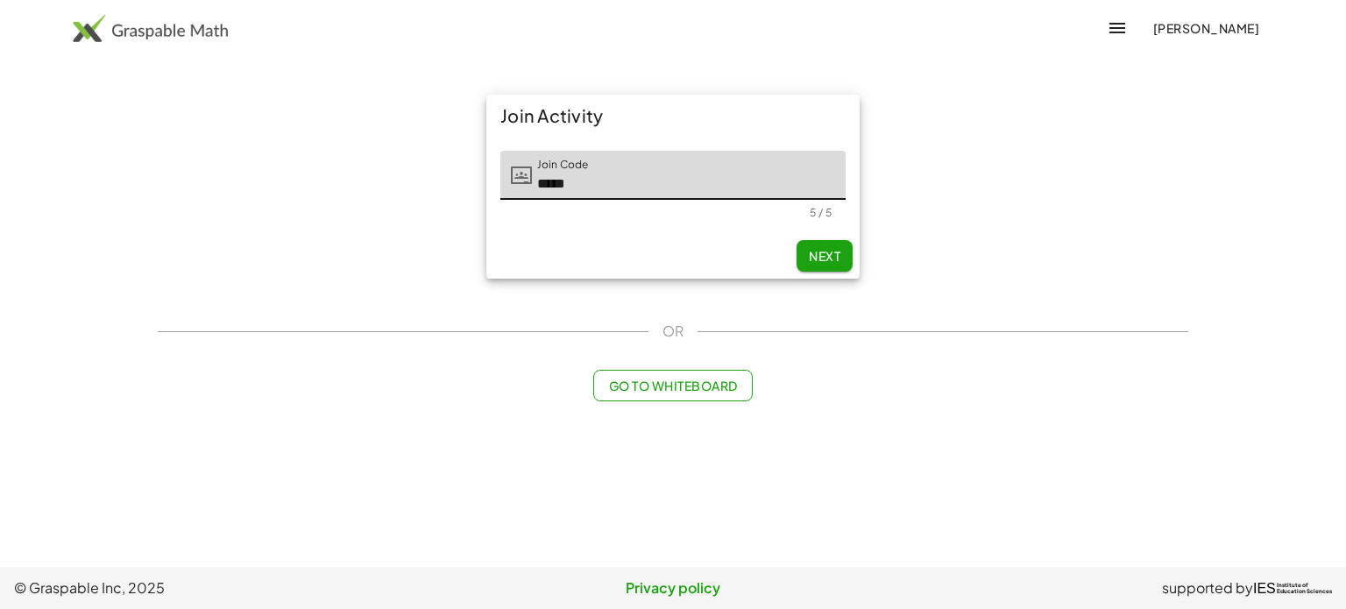
type input "*****"
